Goal: Communication & Community: Ask a question

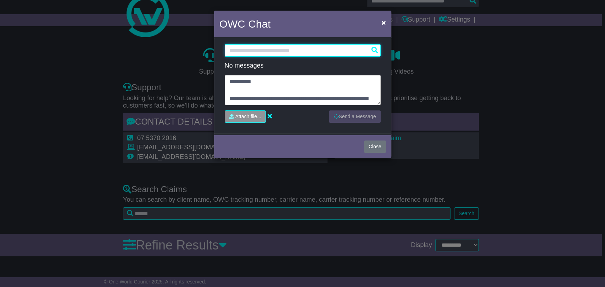
scroll to position [60, 0]
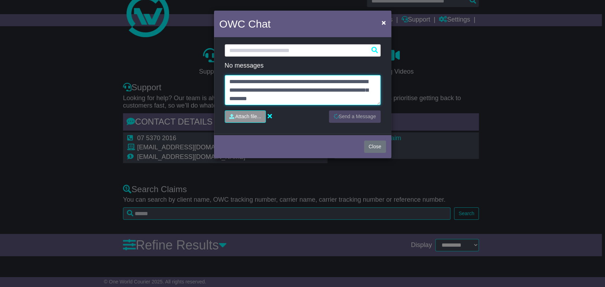
click at [322, 100] on textarea "**********" at bounding box center [303, 90] width 156 height 30
click at [321, 100] on textarea "**********" at bounding box center [303, 90] width 156 height 30
click at [296, 101] on textarea "**********" at bounding box center [303, 90] width 156 height 30
click at [299, 98] on textarea "**********" at bounding box center [303, 90] width 156 height 30
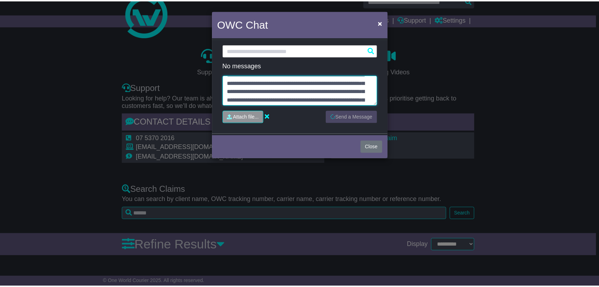
scroll to position [0, 0]
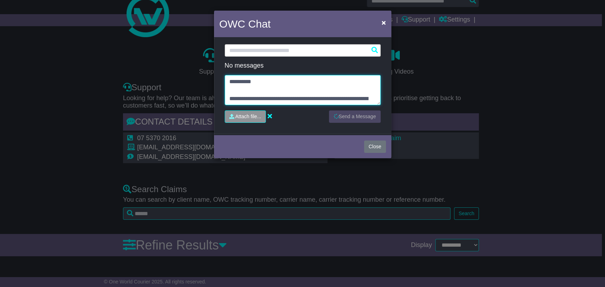
drag, startPoint x: 297, startPoint y: 98, endPoint x: 192, endPoint y: 66, distance: 109.6
click at [192, 66] on div "OWC Chat × Loading... No messages Attach file..." at bounding box center [302, 143] width 605 height 287
click at [376, 142] on button "Close" at bounding box center [375, 147] width 22 height 12
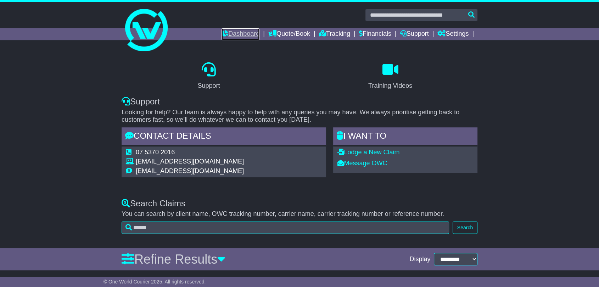
click at [224, 33] on link "Dashboard" at bounding box center [240, 34] width 38 height 12
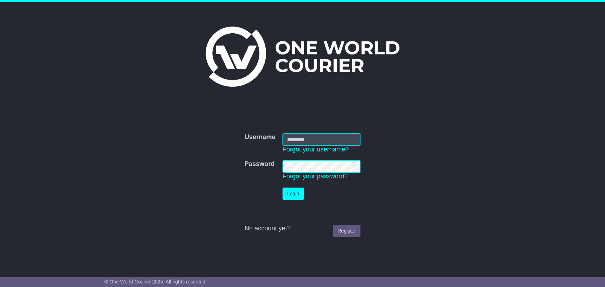
type input "**********"
click at [296, 195] on button "Login" at bounding box center [292, 194] width 21 height 12
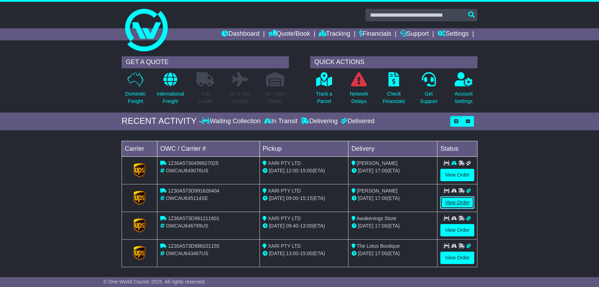
click at [466, 202] on link "View Order" at bounding box center [457, 203] width 34 height 12
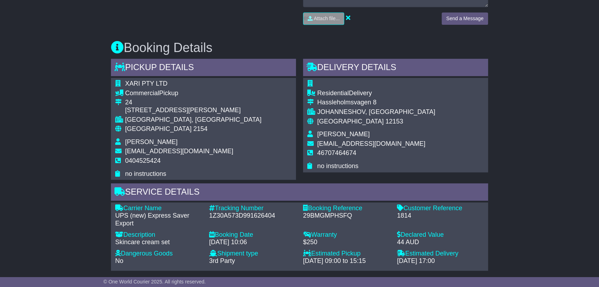
scroll to position [354, 0]
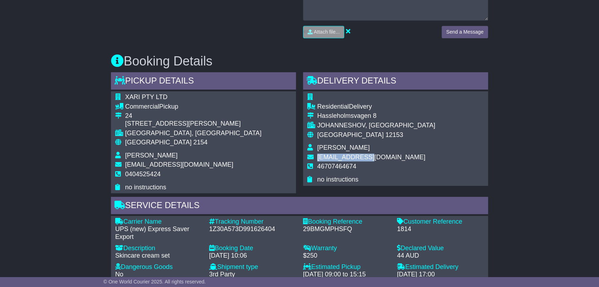
drag, startPoint x: 372, startPoint y: 154, endPoint x: 317, endPoint y: 154, distance: 54.2
click at [317, 154] on td "hello@alltet.co" at bounding box center [376, 159] width 118 height 10
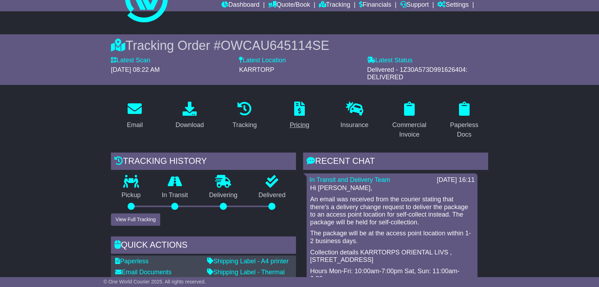
scroll to position [0, 0]
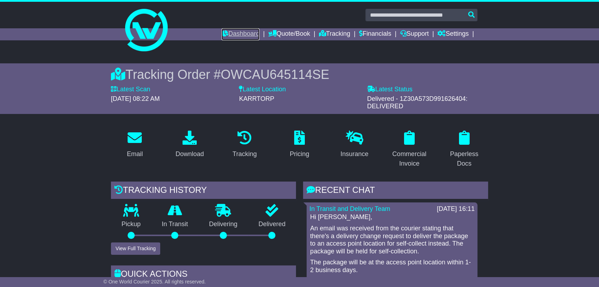
click at [241, 30] on link "Dashboard" at bounding box center [240, 34] width 38 height 12
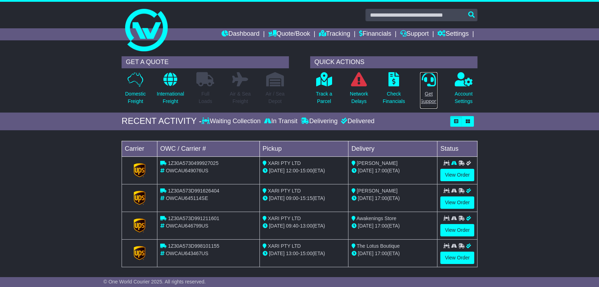
click at [431, 89] on link "Get Support" at bounding box center [429, 90] width 18 height 37
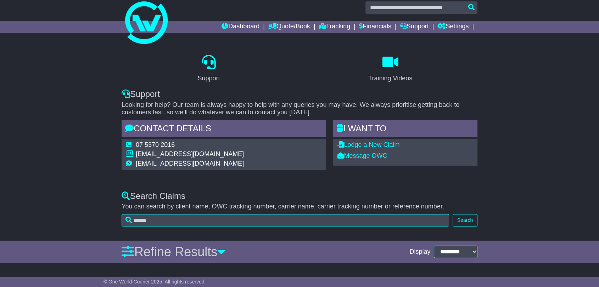
scroll to position [14, 0]
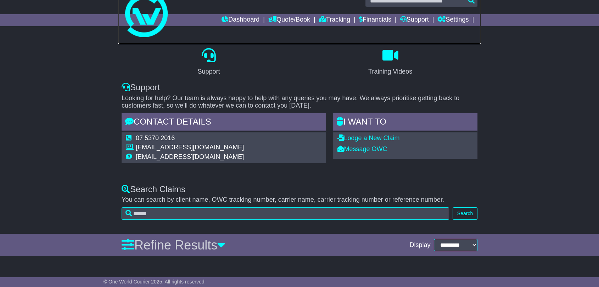
click at [274, 12] on link at bounding box center [299, 16] width 363 height 57
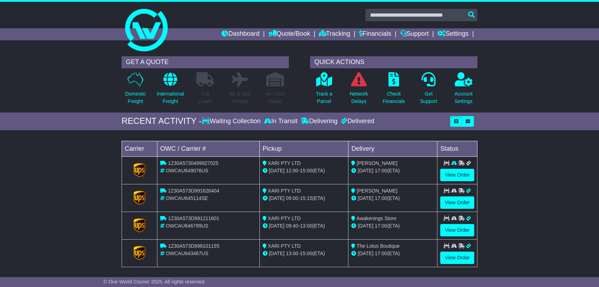
click at [280, 33] on link "Quote/Book" at bounding box center [289, 34] width 42 height 12
click at [287, 62] on link "Saved Quotes" at bounding box center [297, 62] width 56 height 8
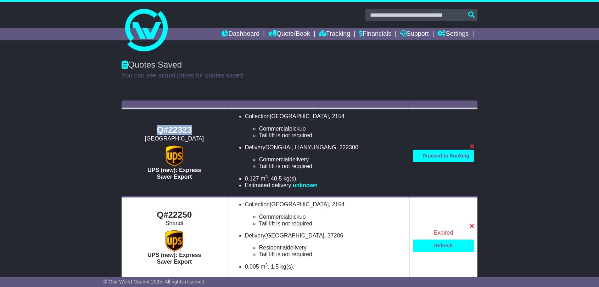
drag, startPoint x: 156, startPoint y: 124, endPoint x: 197, endPoint y: 125, distance: 41.1
click at [197, 125] on div "Q#22323" at bounding box center [174, 130] width 98 height 10
copy div "Q#22323"
click at [282, 32] on link "Quote/Book" at bounding box center [289, 34] width 42 height 12
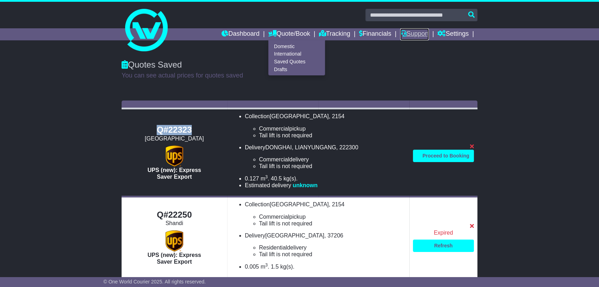
click at [414, 33] on link "Support" at bounding box center [414, 34] width 29 height 12
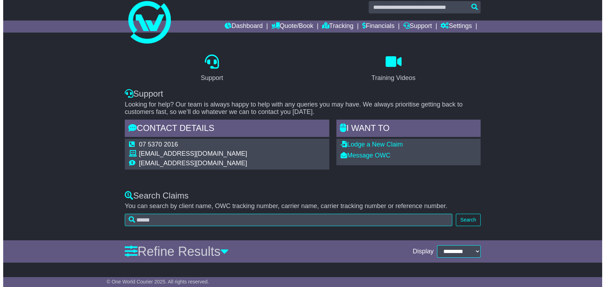
scroll to position [14, 0]
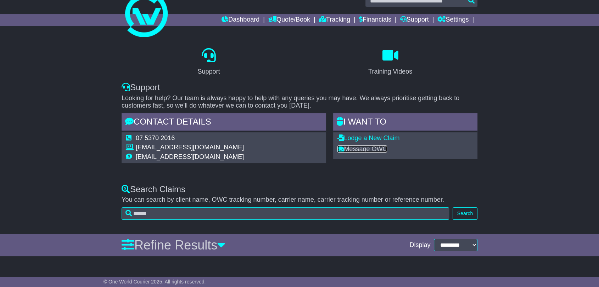
click at [356, 148] on link "Message OWC" at bounding box center [362, 149] width 50 height 7
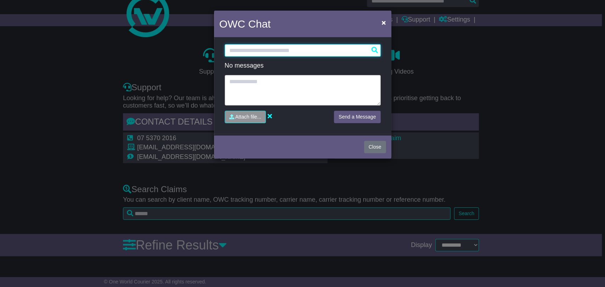
click at [261, 48] on input "text" at bounding box center [303, 50] width 156 height 12
paste input "*******"
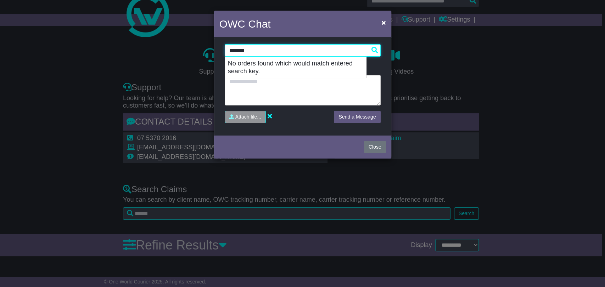
type input "*******"
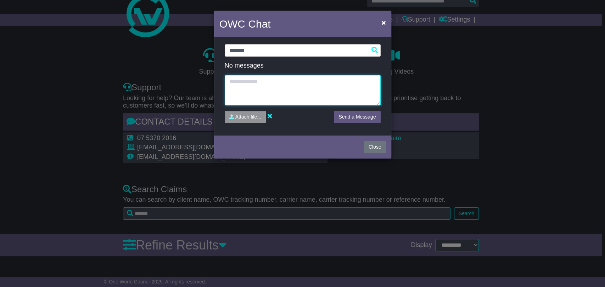
click at [272, 94] on textarea at bounding box center [303, 90] width 156 height 30
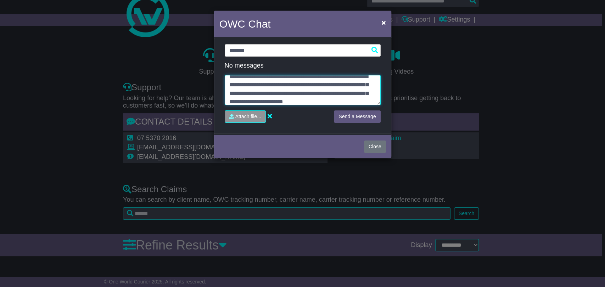
scroll to position [31, 0]
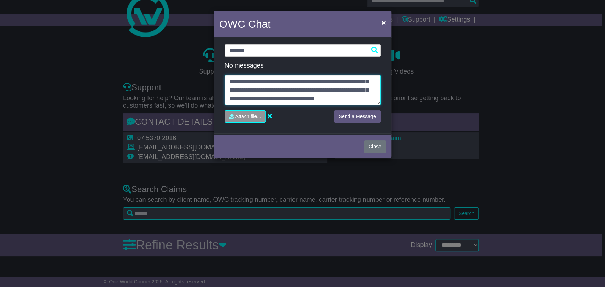
paste textarea "**********"
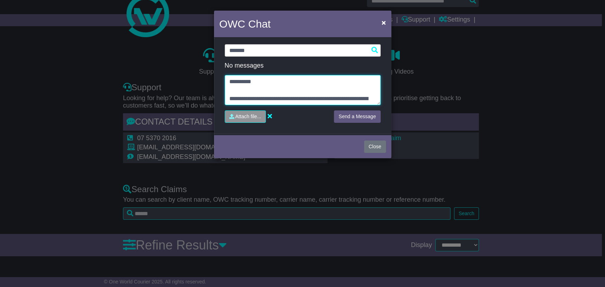
scroll to position [34, 0]
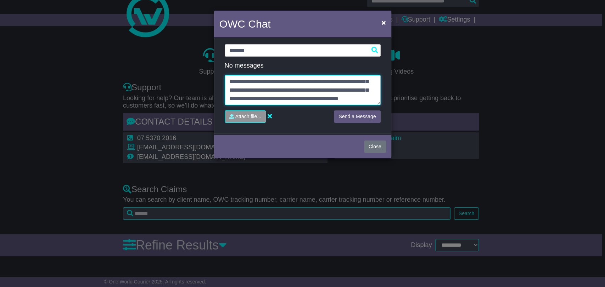
type textarea "**********"
click at [341, 117] on button "Send a Message" at bounding box center [357, 117] width 46 height 12
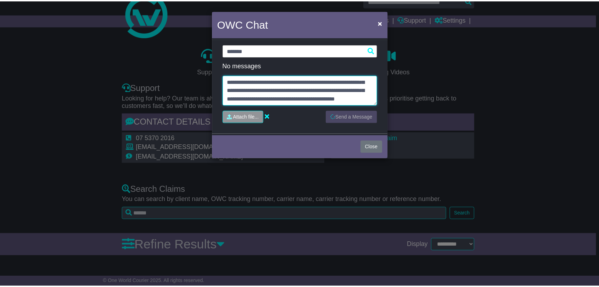
scroll to position [0, 0]
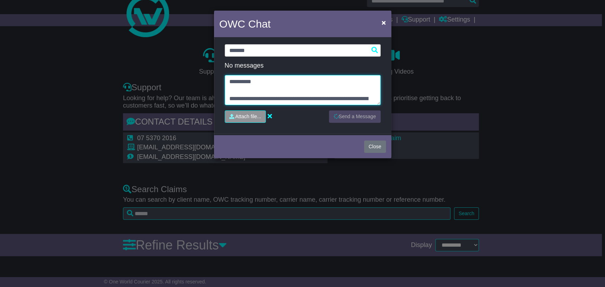
drag, startPoint x: 323, startPoint y: 98, endPoint x: 201, endPoint y: 62, distance: 127.6
click at [201, 62] on div "**********" at bounding box center [302, 143] width 605 height 287
click at [382, 22] on span "×" at bounding box center [383, 22] width 4 height 8
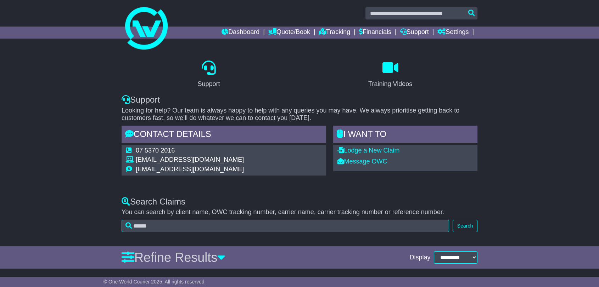
scroll to position [14, 0]
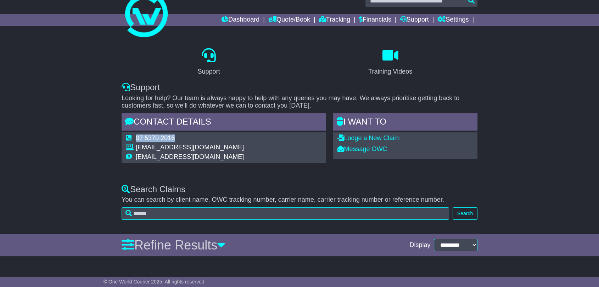
drag, startPoint x: 135, startPoint y: 146, endPoint x: 242, endPoint y: 143, distance: 107.0
click at [242, 143] on div "07 5370 2016 support@oneworldcourier.com.au accounts@oneworldcourier.com.au" at bounding box center [224, 148] width 204 height 31
click at [241, 148] on div "07 5370 2016 support@oneworldcourier.com.au accounts@oneworldcourier.com.au" at bounding box center [224, 148] width 204 height 31
click at [181, 144] on td "support@oneworldcourier.com.au" at bounding box center [190, 149] width 108 height 10
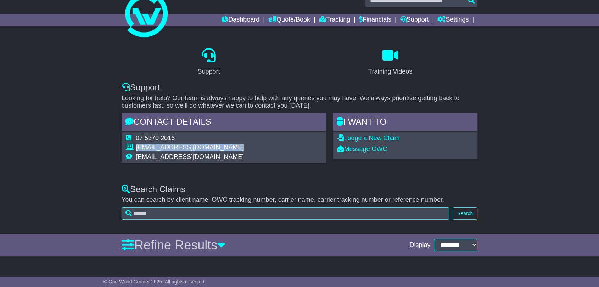
click at [181, 144] on td "support@oneworldcourier.com.au" at bounding box center [190, 149] width 108 height 10
copy tbody "support@oneworldcourier.com.au"
click at [284, 13] on link at bounding box center [299, 16] width 363 height 57
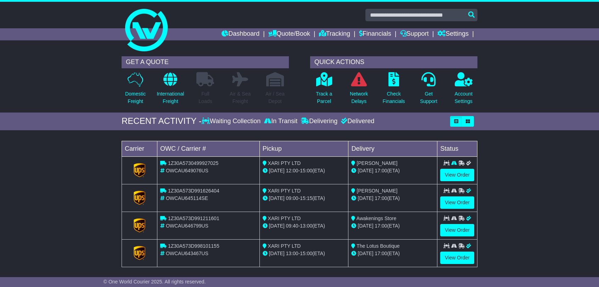
click at [282, 31] on link "Quote/Book" at bounding box center [289, 34] width 42 height 12
click at [285, 63] on link "Saved Quotes" at bounding box center [297, 62] width 56 height 8
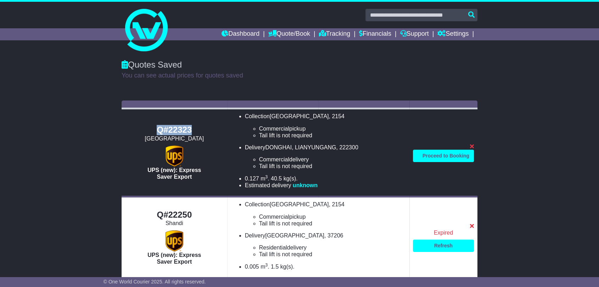
drag, startPoint x: 153, startPoint y: 131, endPoint x: 210, endPoint y: 130, distance: 56.7
click at [210, 130] on div "Q#22323" at bounding box center [174, 130] width 98 height 10
copy div "Q#22323"
